Goal: Information Seeking & Learning: Learn about a topic

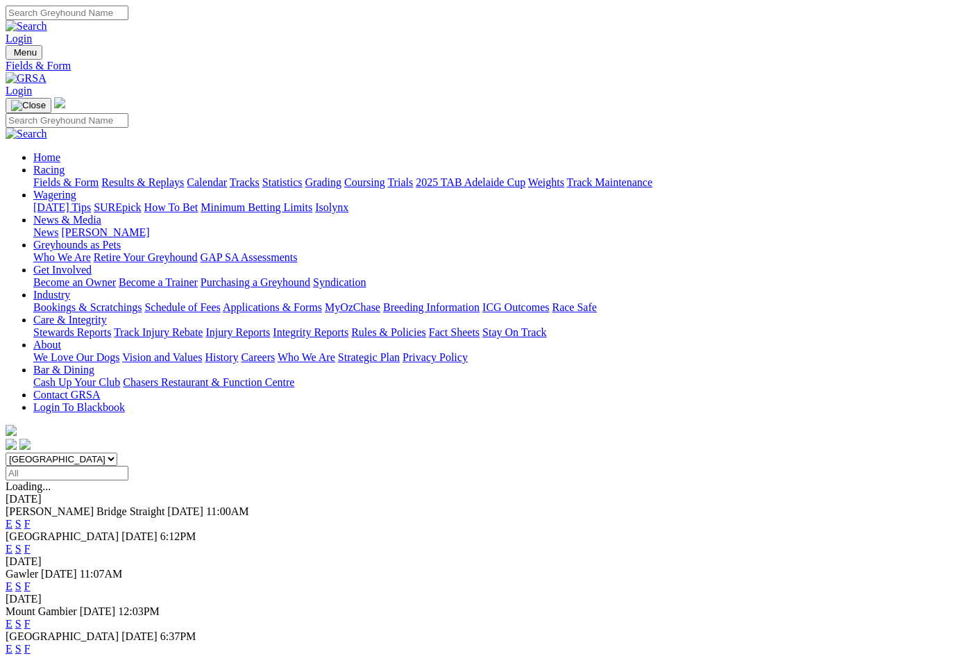
click at [117, 453] on select "South Australia New South Wales Northern Territory Queensland Tasmania Victoria…" at bounding box center [62, 459] width 112 height 13
select select "VIC"
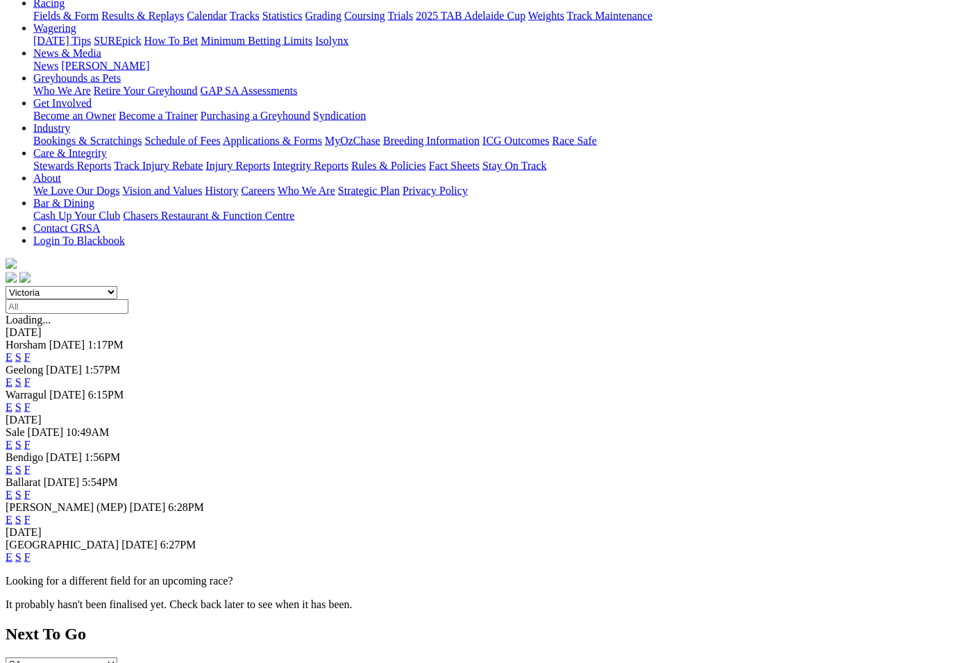
scroll to position [167, 0]
click at [31, 550] on link "F" at bounding box center [27, 556] width 6 height 12
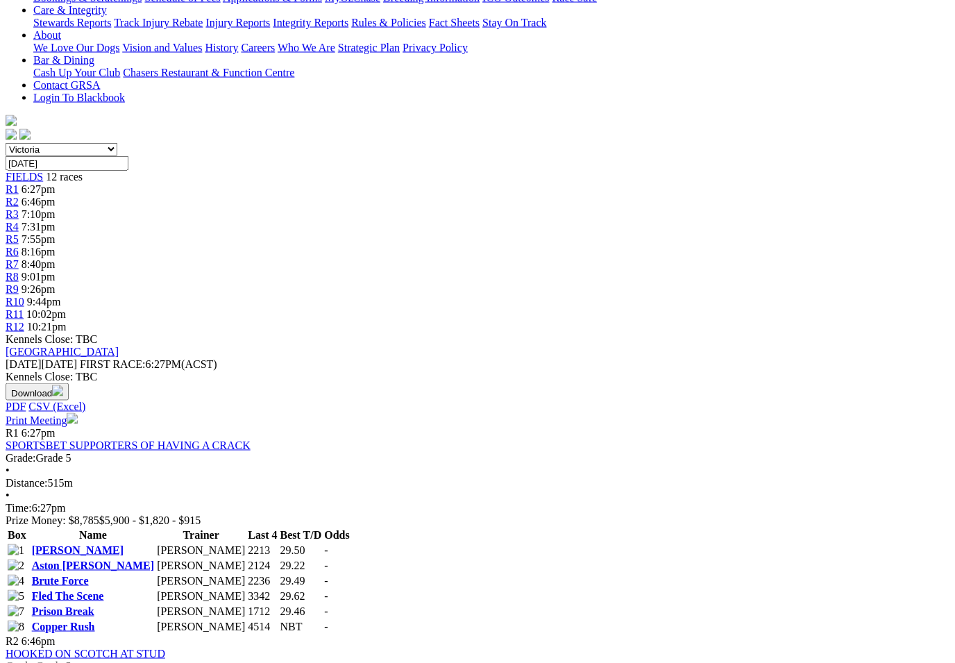
scroll to position [328, 0]
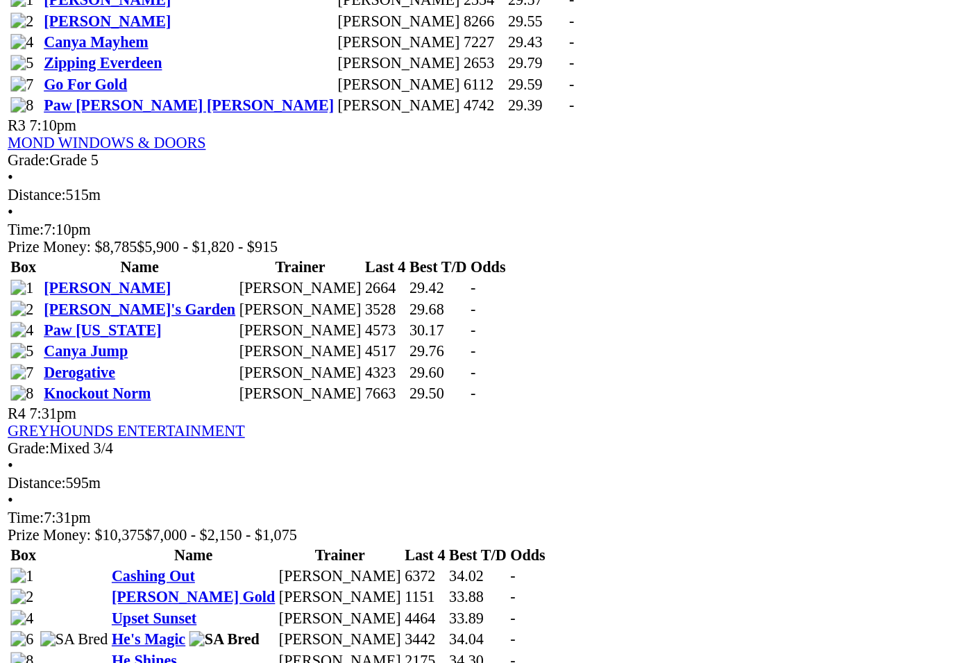
scroll to position [913, 7]
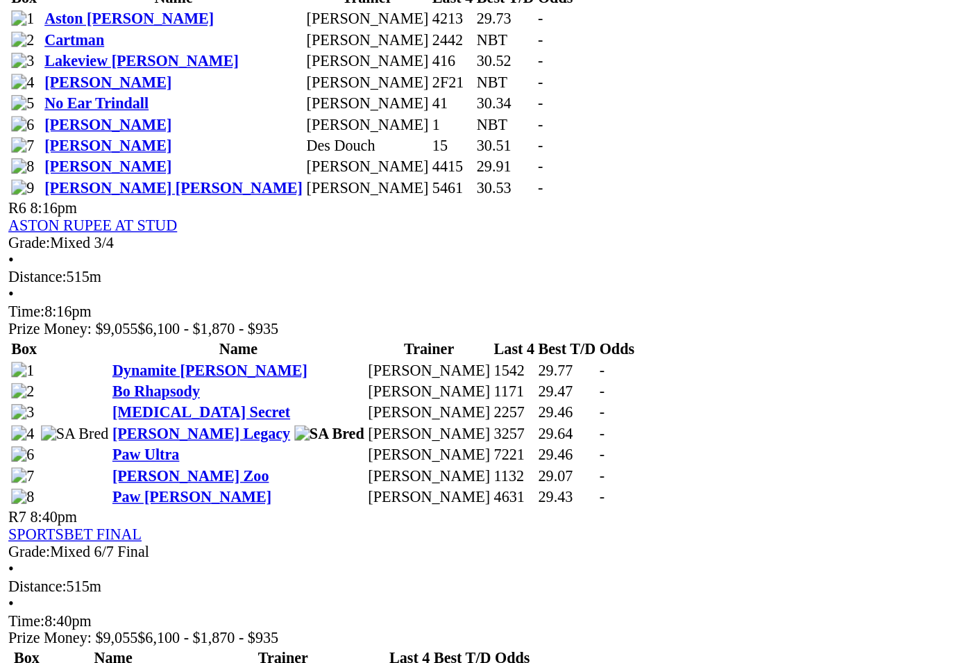
scroll to position [1496, 0]
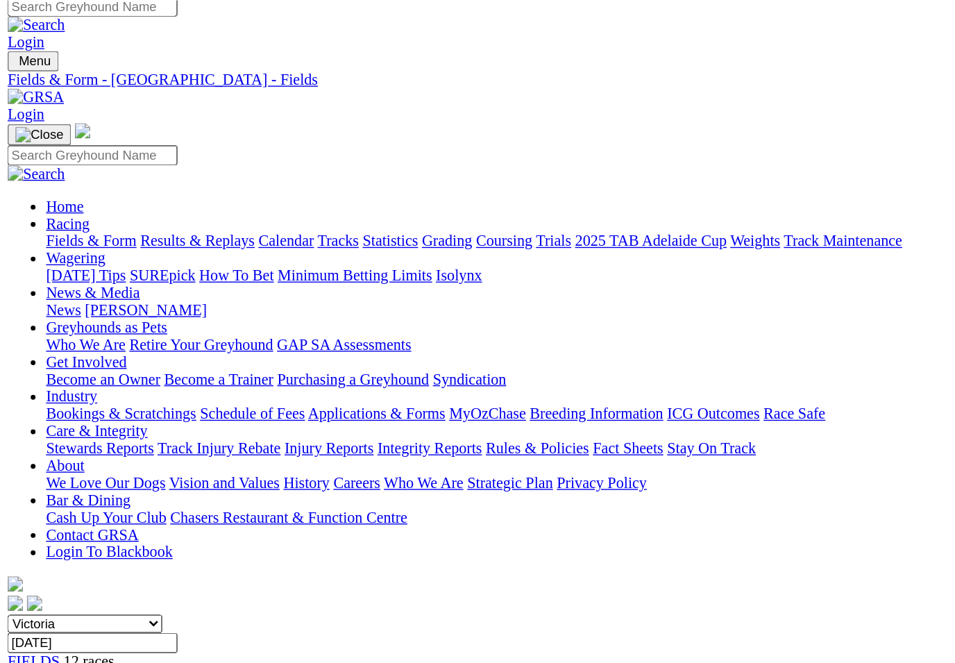
scroll to position [0, 0]
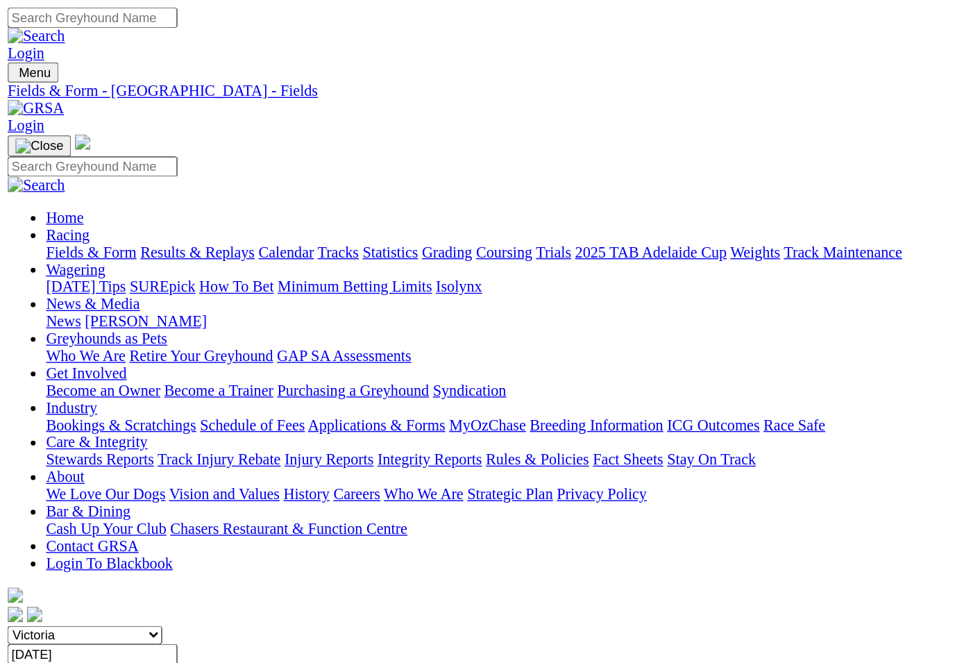
click at [101, 214] on link "News & Media" at bounding box center [67, 220] width 68 height 12
click at [58, 226] on link "News" at bounding box center [45, 232] width 25 height 12
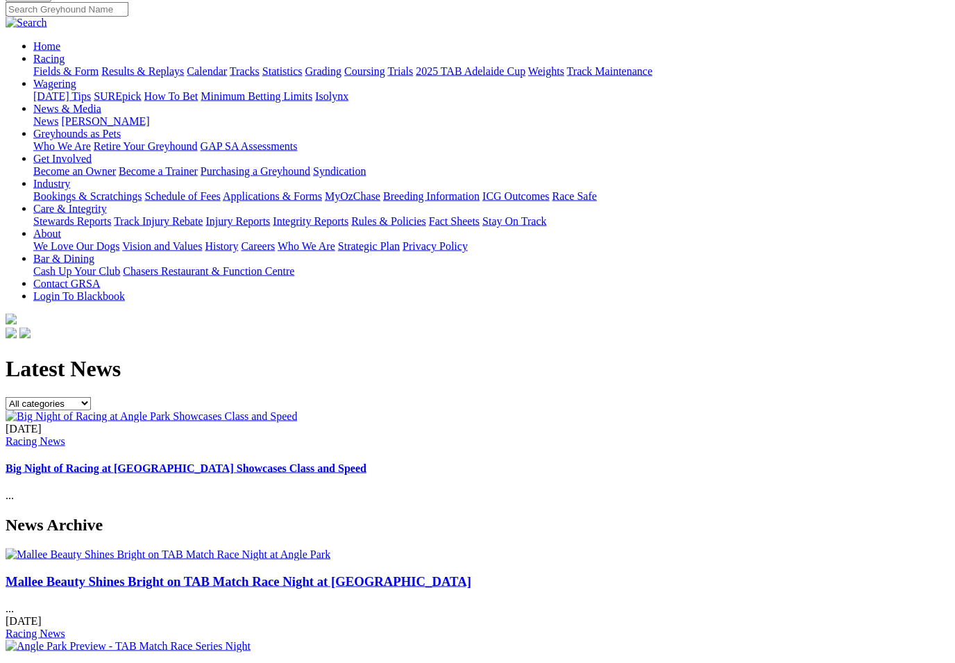
scroll to position [118, 0]
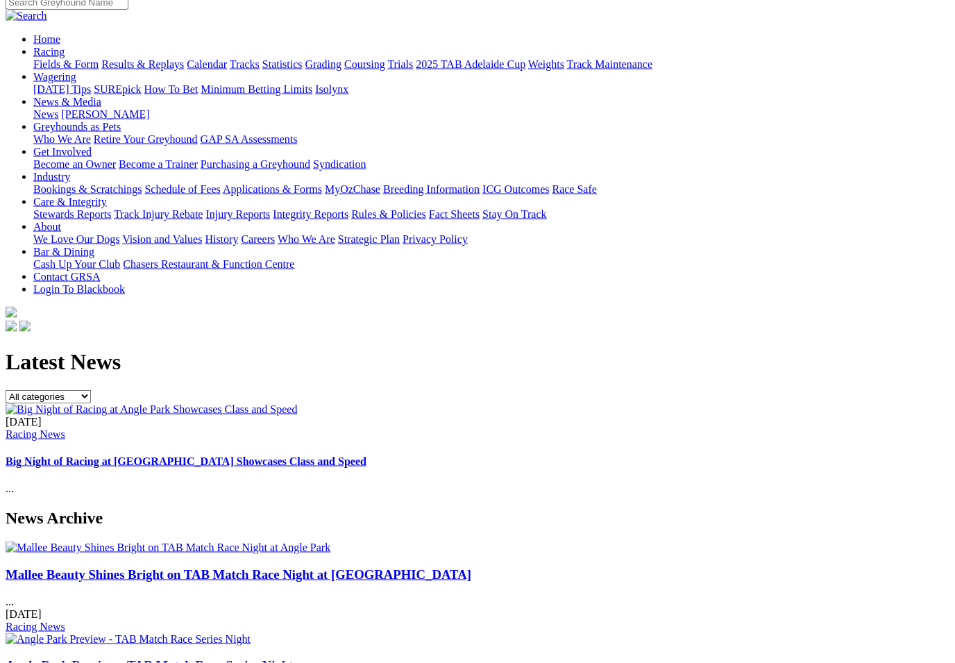
click at [296, 403] on img at bounding box center [152, 409] width 292 height 12
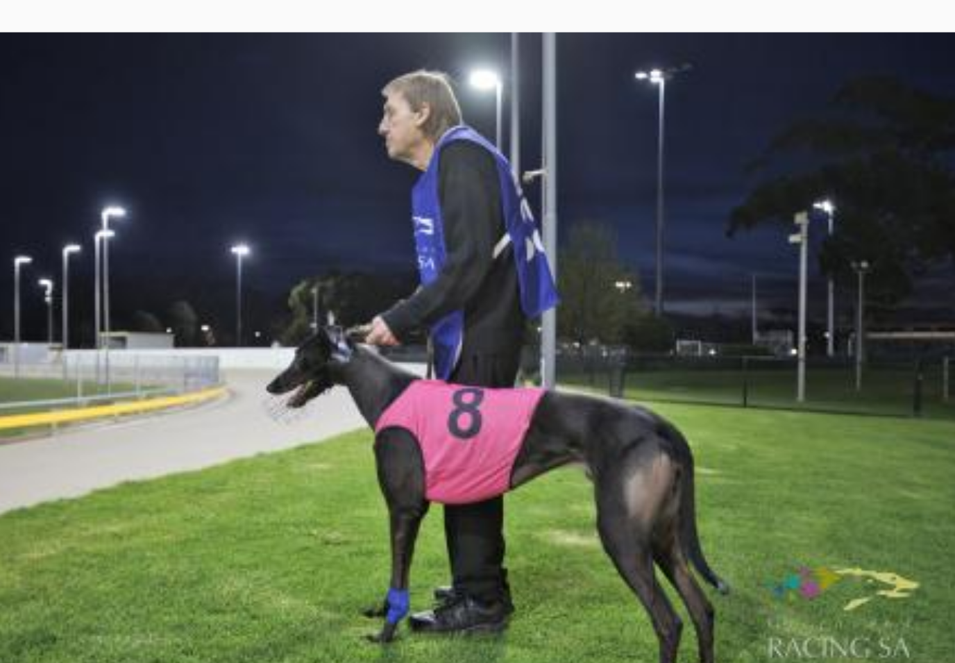
scroll to position [1334, 0]
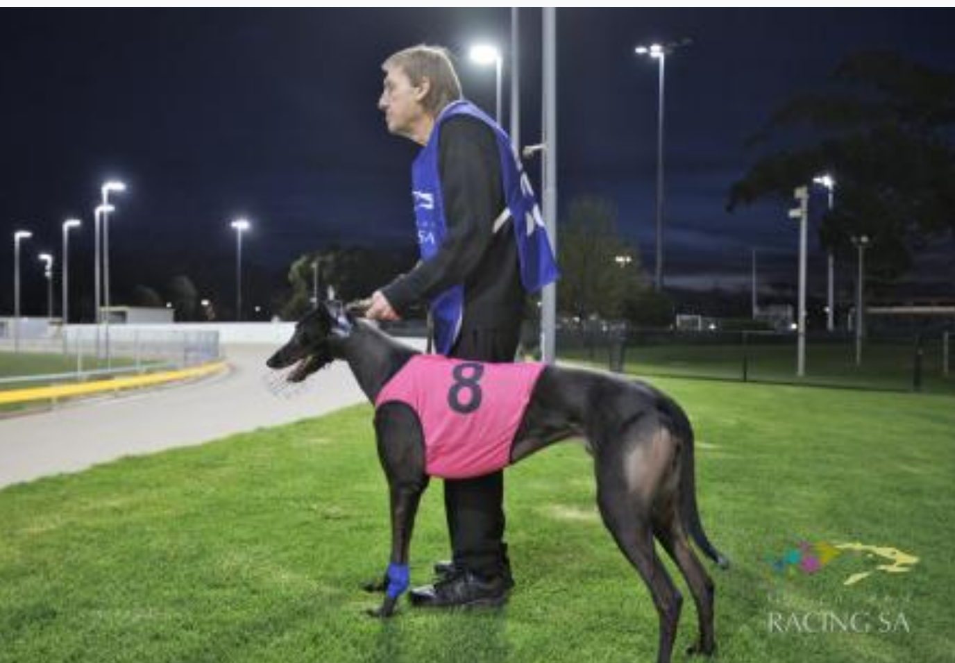
click at [177, 527] on img at bounding box center [261, 596] width 208 height 139
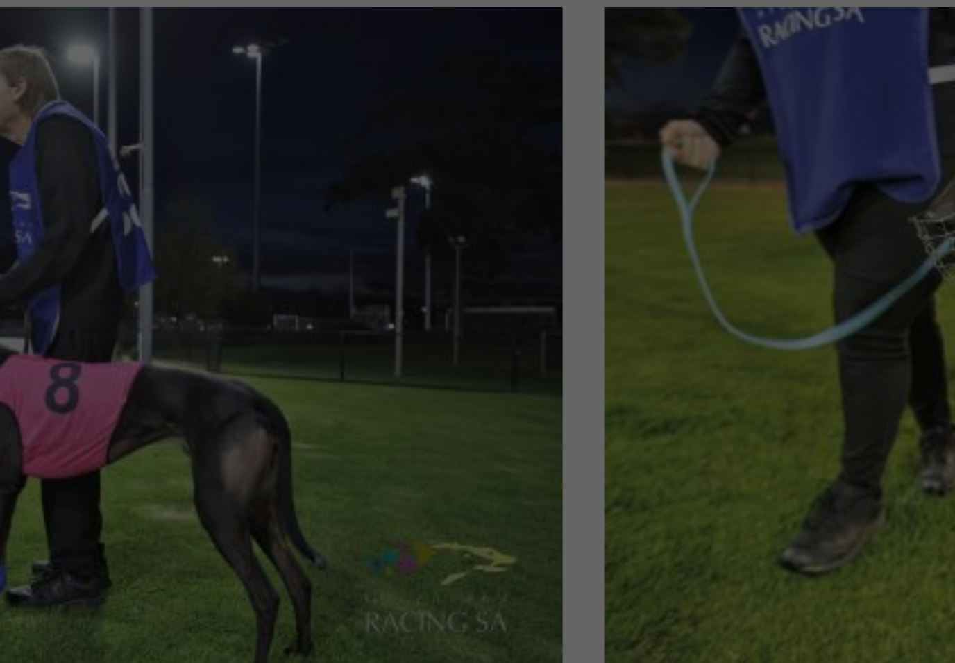
click at [478, 335] on img at bounding box center [478, 335] width 0 height 0
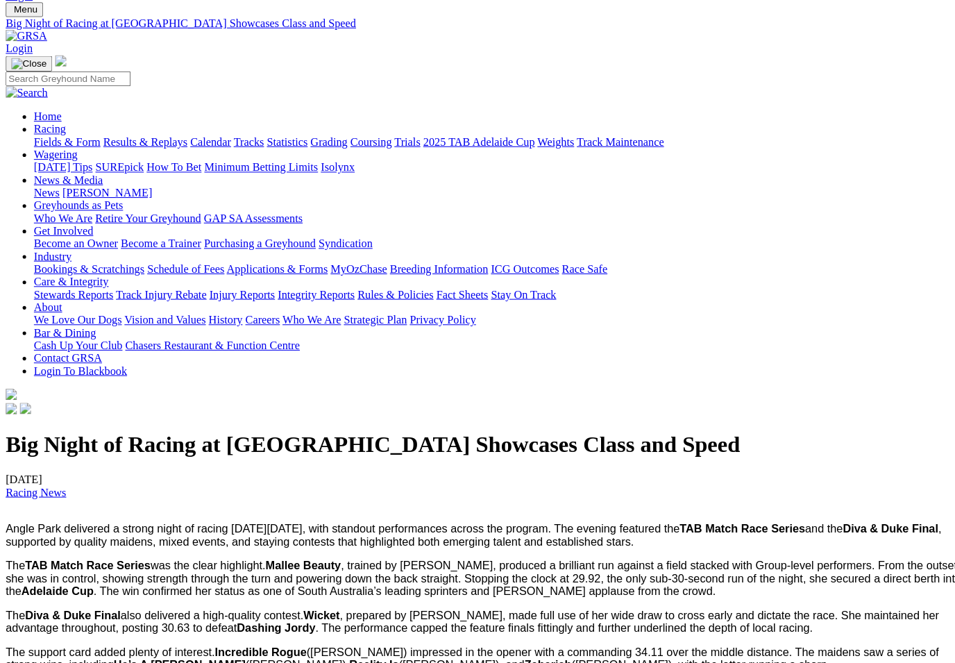
scroll to position [0, 0]
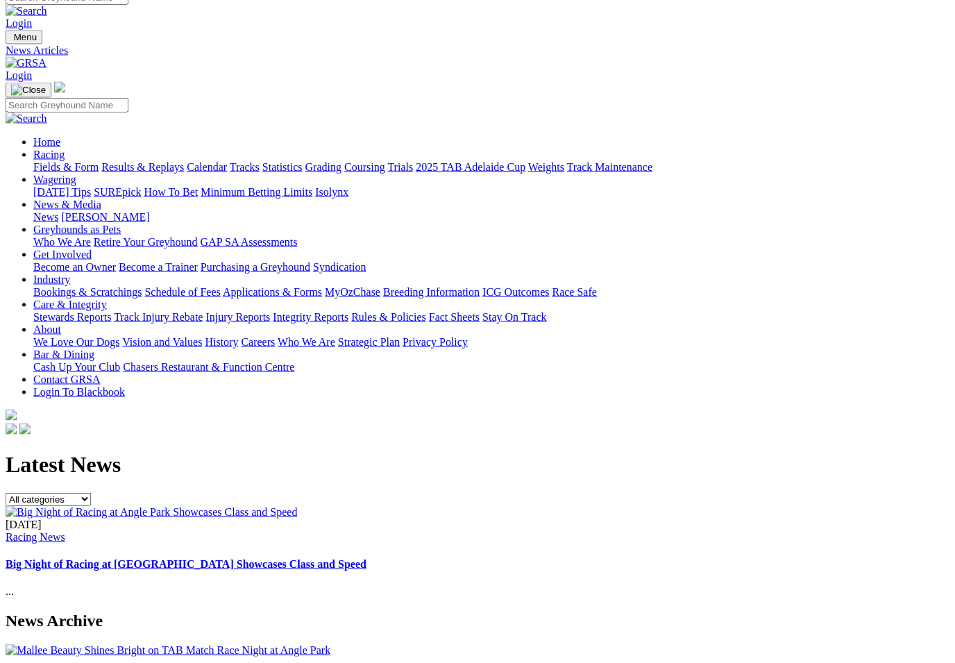
scroll to position [16, 0]
click at [149, 210] on link "[PERSON_NAME]" at bounding box center [105, 216] width 88 height 12
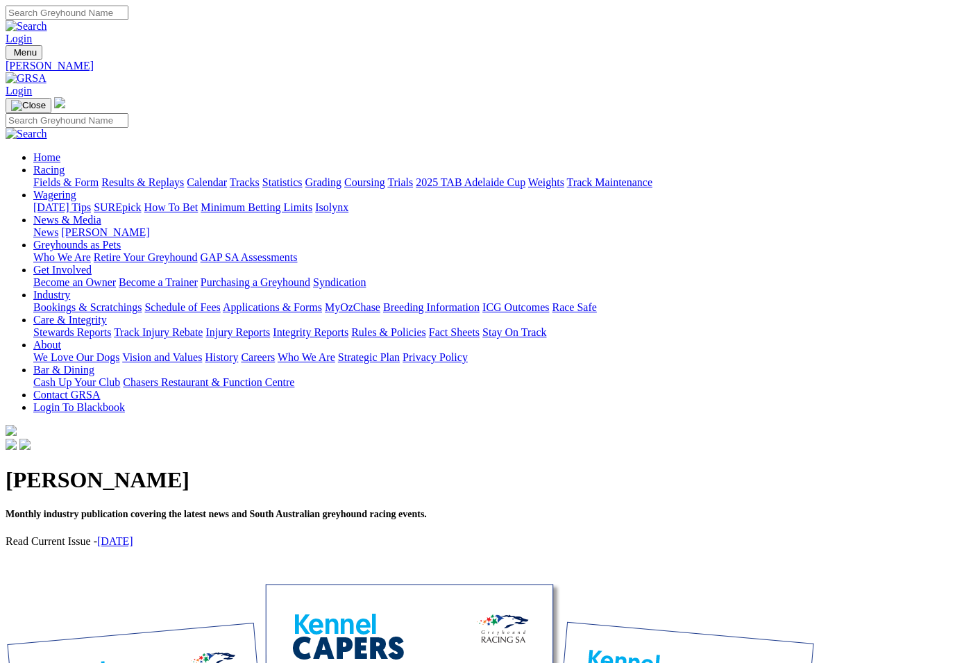
click at [133, 535] on link "[DATE]" at bounding box center [115, 541] width 36 height 12
